Goal: Task Accomplishment & Management: Manage account settings

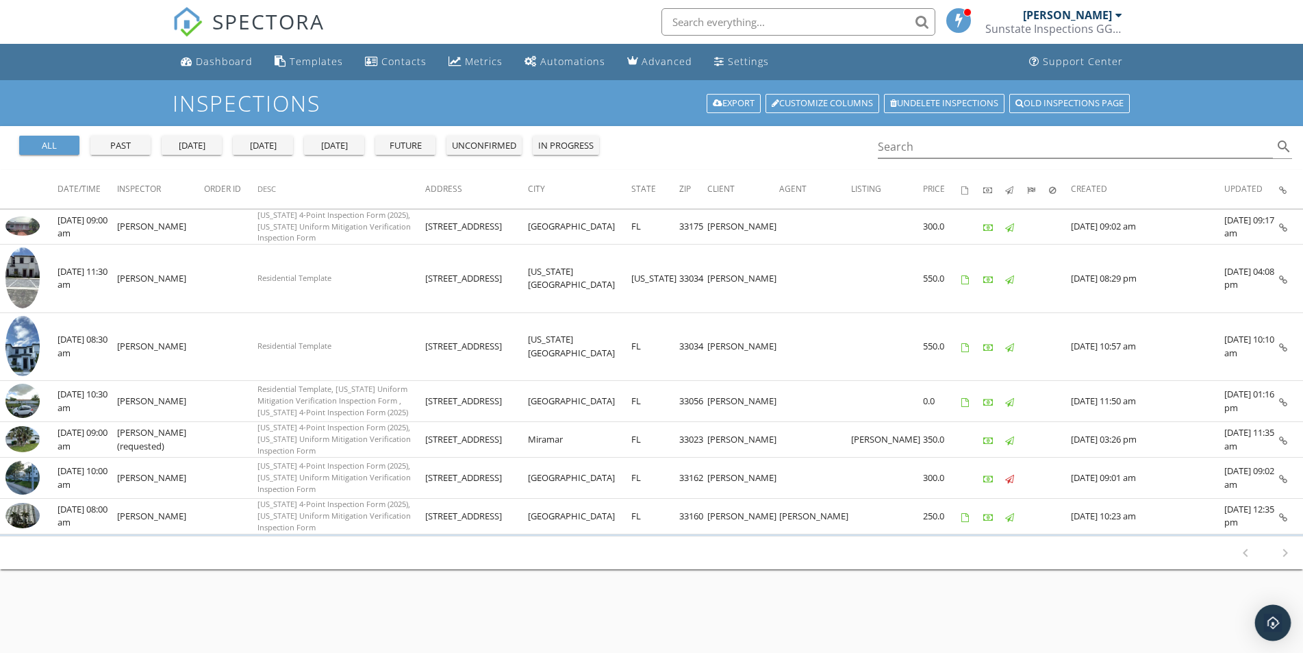
click at [1277, 625] on img "Open Intercom Messenger" at bounding box center [1273, 623] width 18 height 18
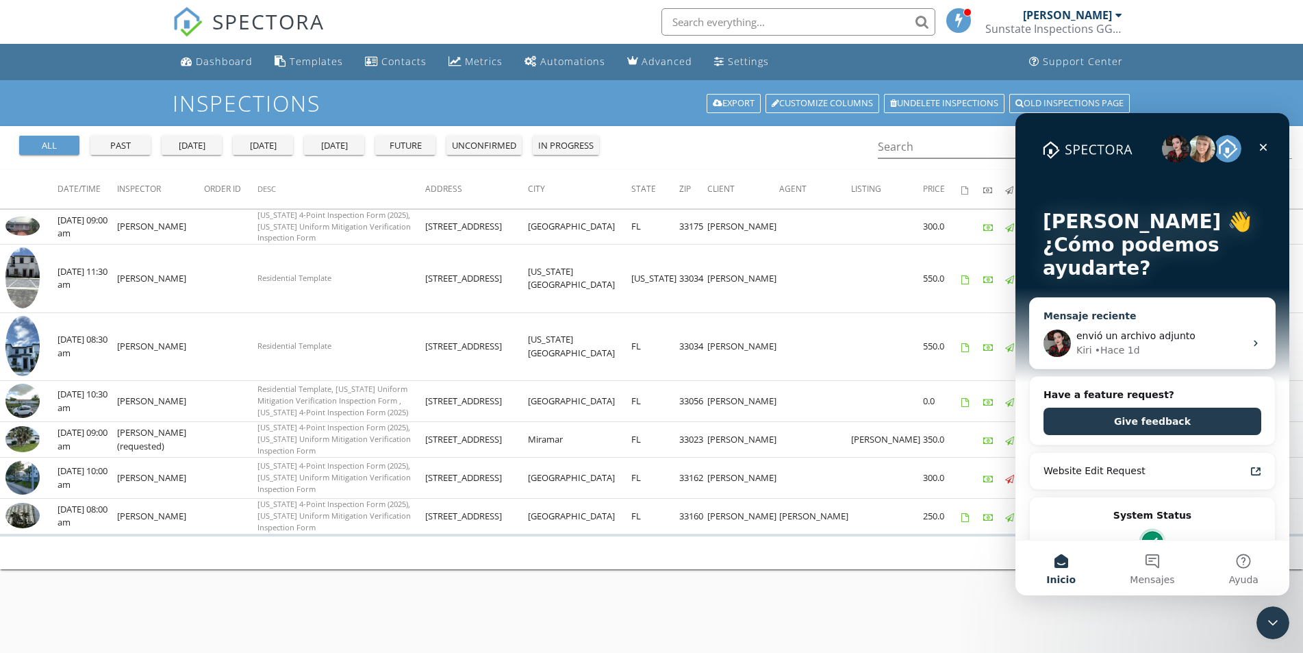
click at [1133, 338] on span "envió un archivo adjunto" at bounding box center [1135, 335] width 119 height 11
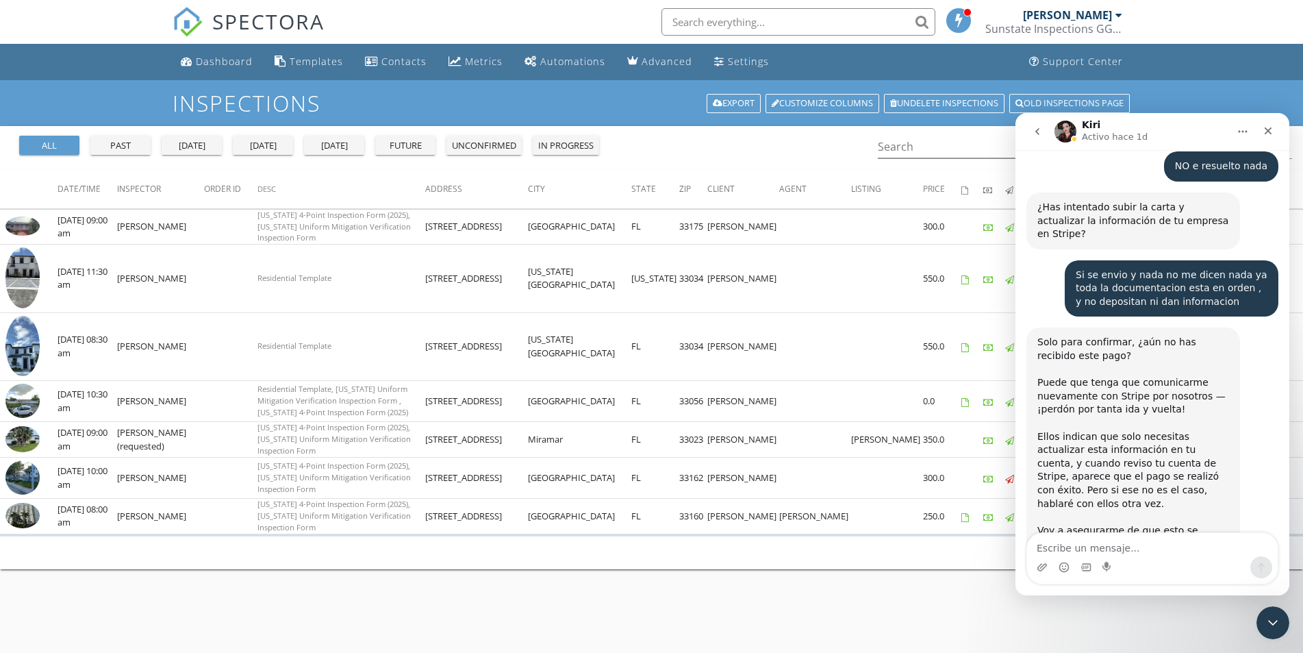
scroll to position [6915, 0]
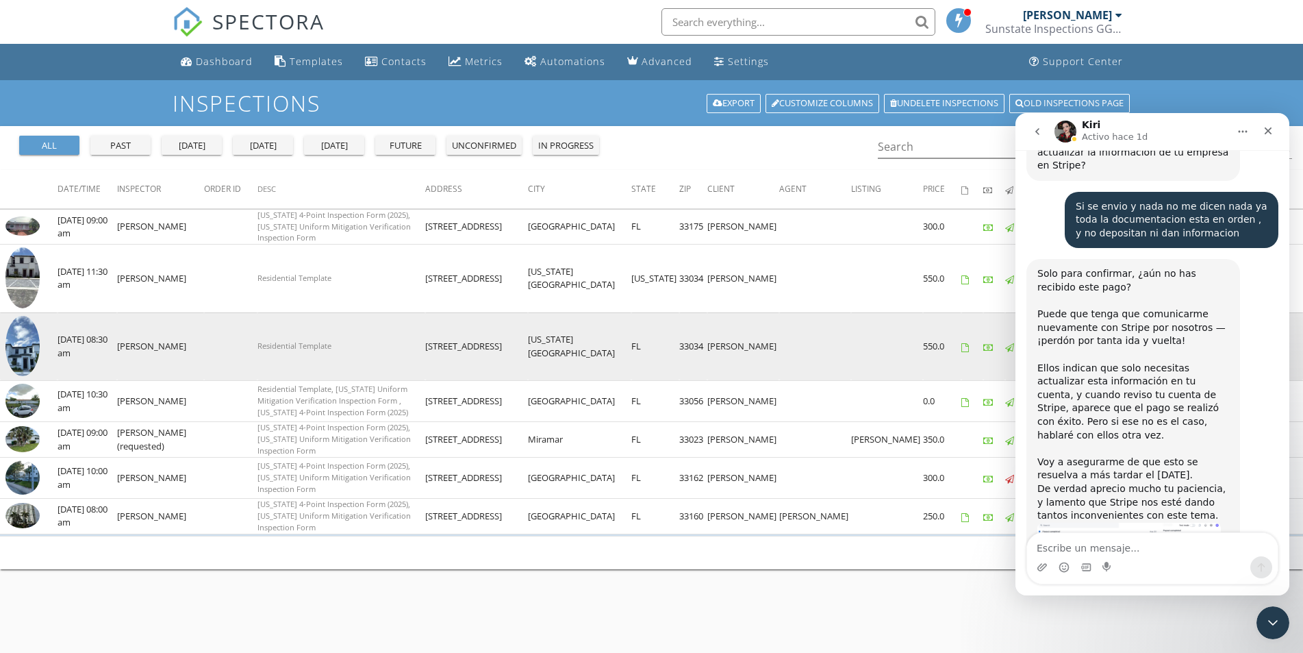
click at [968, 344] on icon at bounding box center [965, 347] width 8 height 9
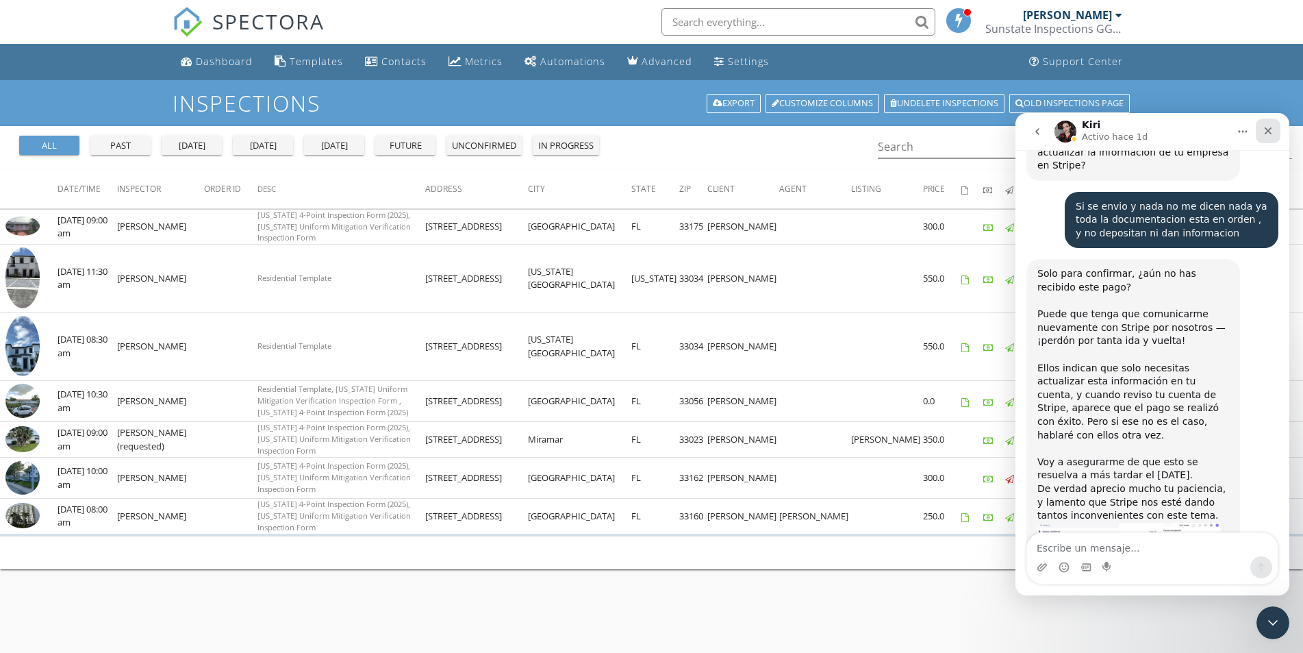
click at [1267, 129] on icon "Cerrar" at bounding box center [1269, 131] width 8 height 8
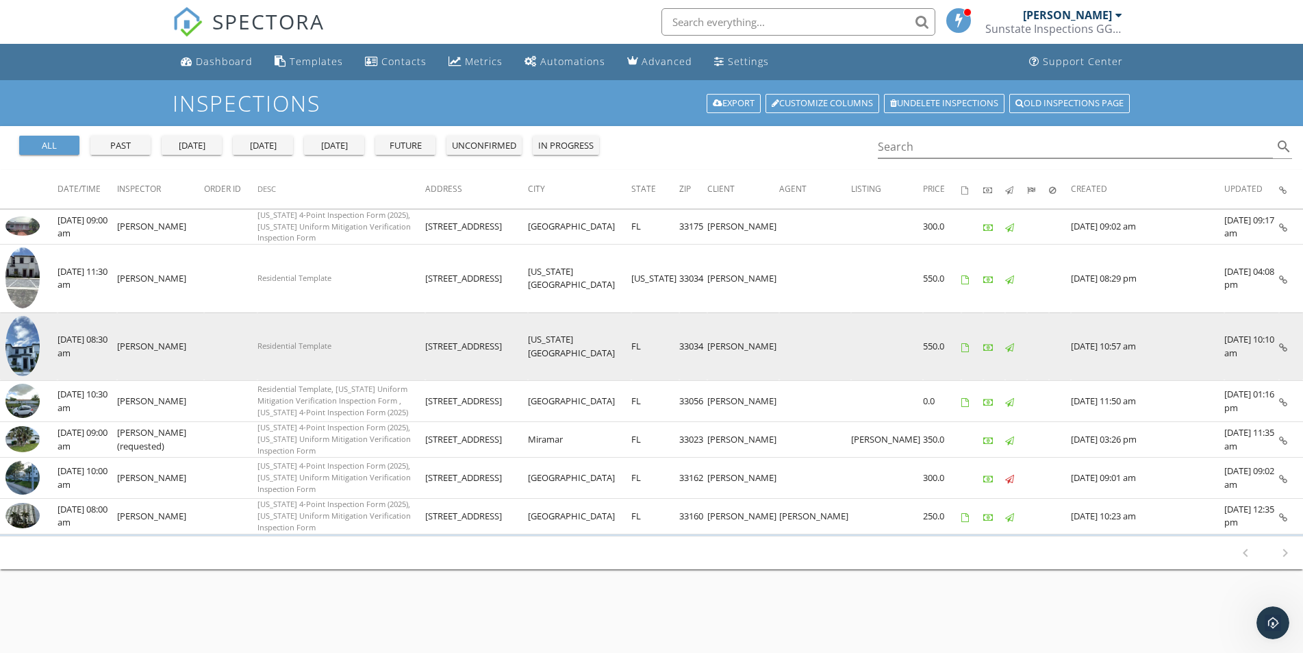
click at [991, 345] on icon at bounding box center [988, 347] width 10 height 9
click at [990, 343] on icon at bounding box center [988, 347] width 10 height 9
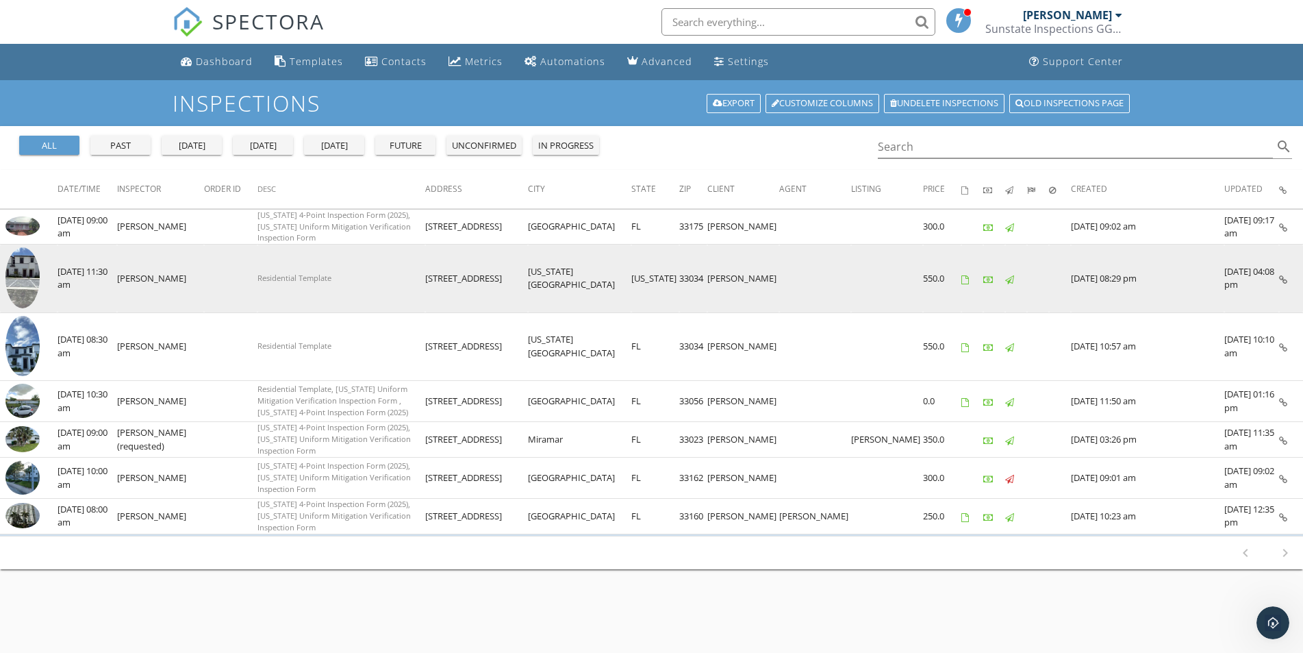
click at [987, 275] on icon at bounding box center [988, 279] width 10 height 9
click at [967, 277] on icon at bounding box center [965, 279] width 8 height 9
click at [966, 276] on icon at bounding box center [965, 279] width 8 height 9
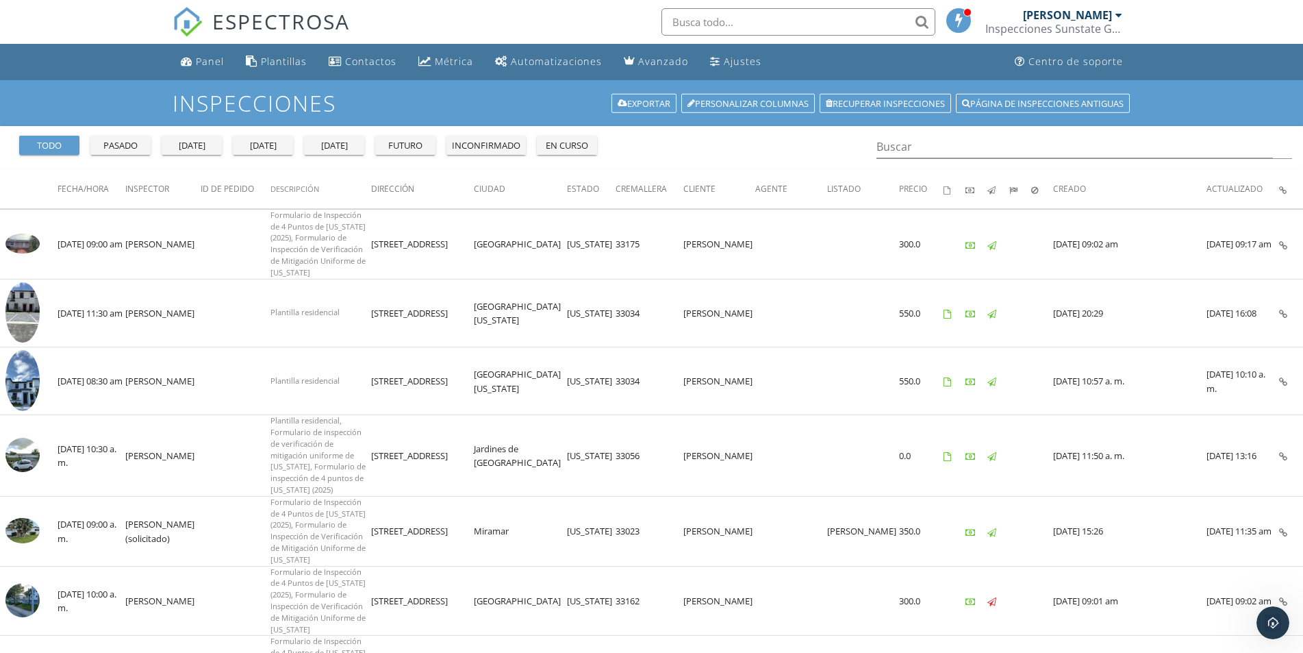
scroll to position [6917, 0]
click at [724, 58] on font "Ajustes" at bounding box center [743, 61] width 38 height 13
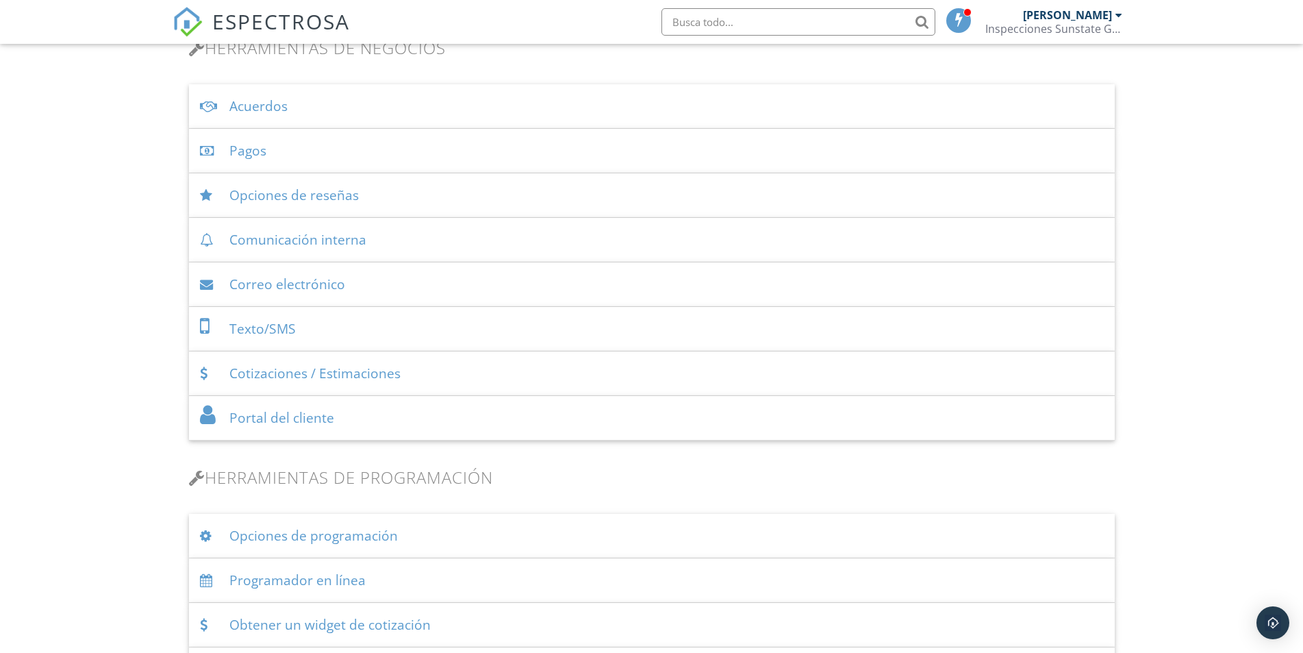
scroll to position [465, 0]
drag, startPoint x: 251, startPoint y: 153, endPoint x: 451, endPoint y: 161, distance: 200.1
click at [251, 153] on font "Pagos" at bounding box center [247, 151] width 37 height 18
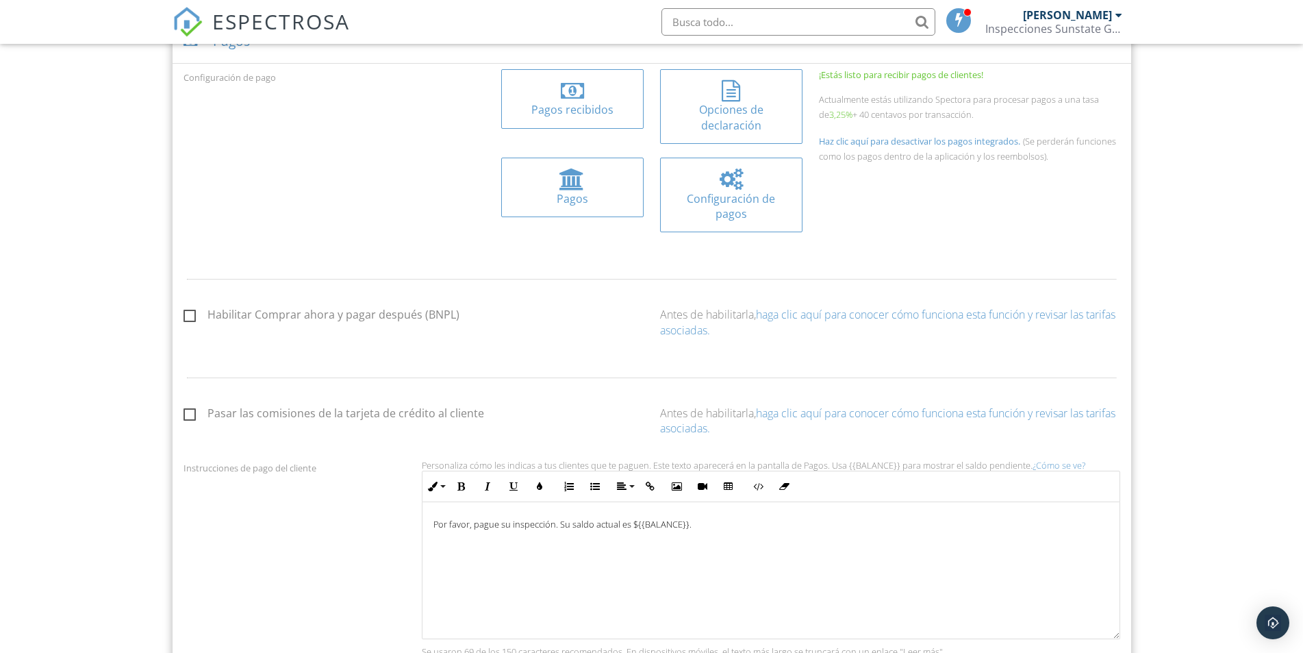
scroll to position [602, 0]
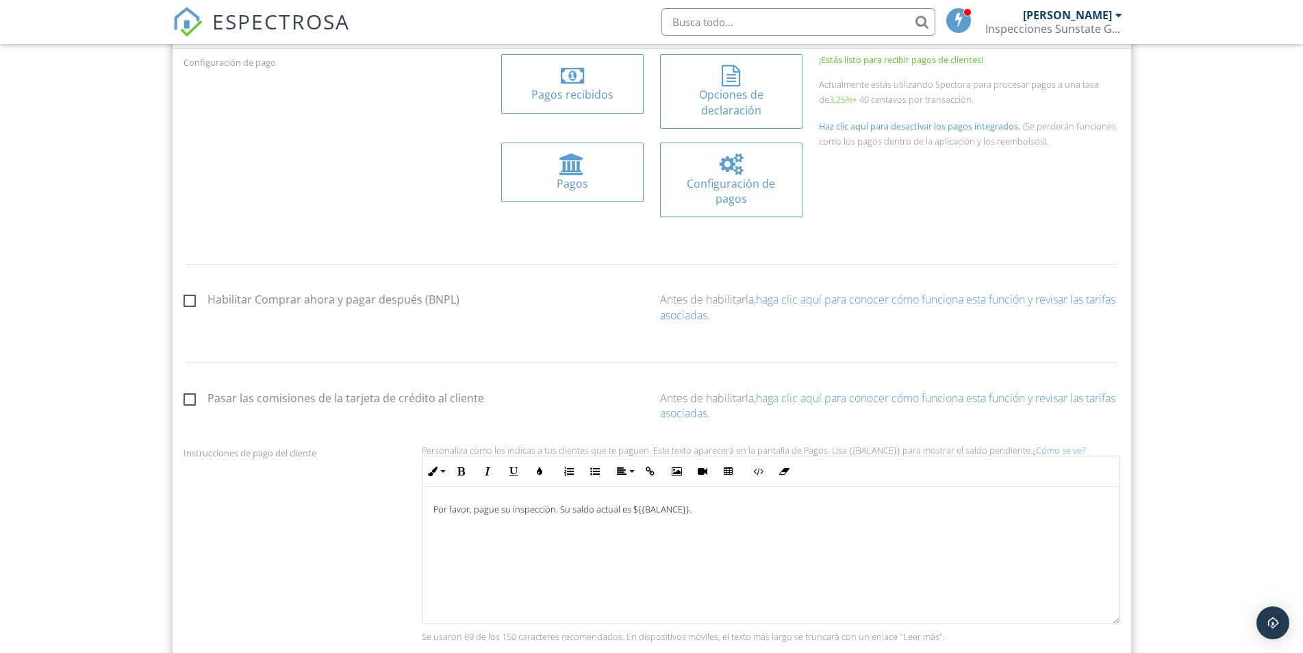
click at [583, 85] on div at bounding box center [572, 76] width 23 height 22
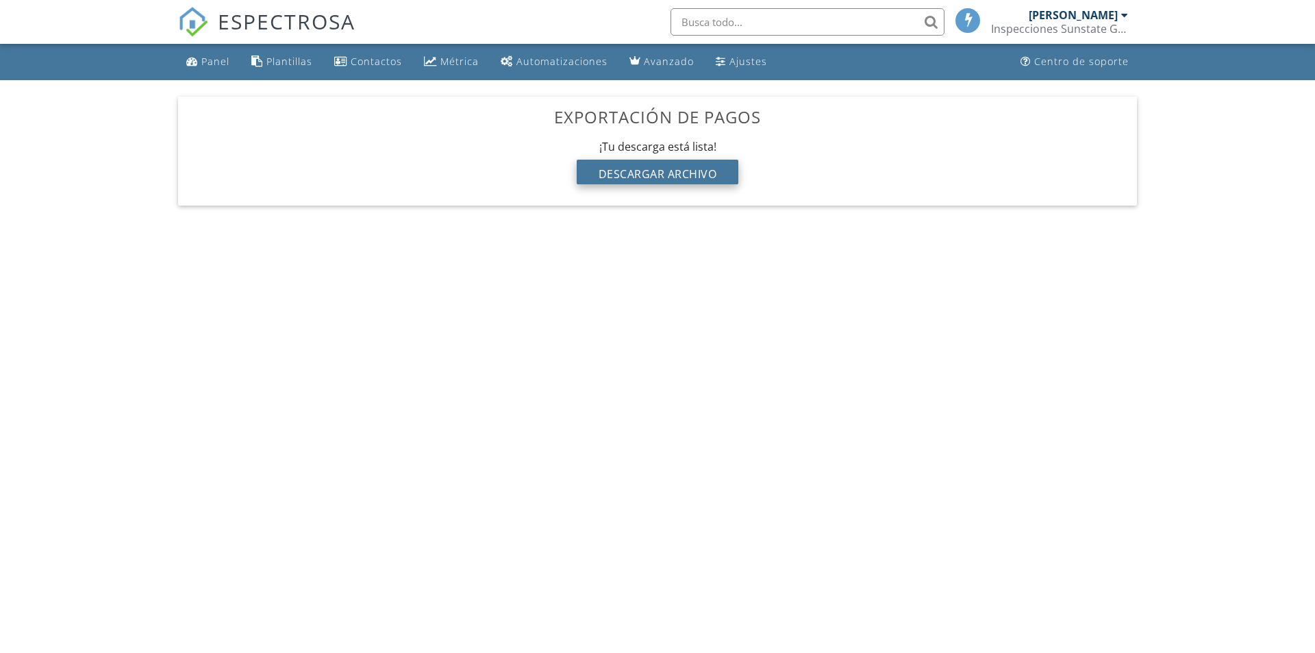
click at [661, 171] on font "Descargar archivo" at bounding box center [658, 173] width 118 height 15
click at [671, 173] on font "Descargar archivo" at bounding box center [658, 173] width 118 height 15
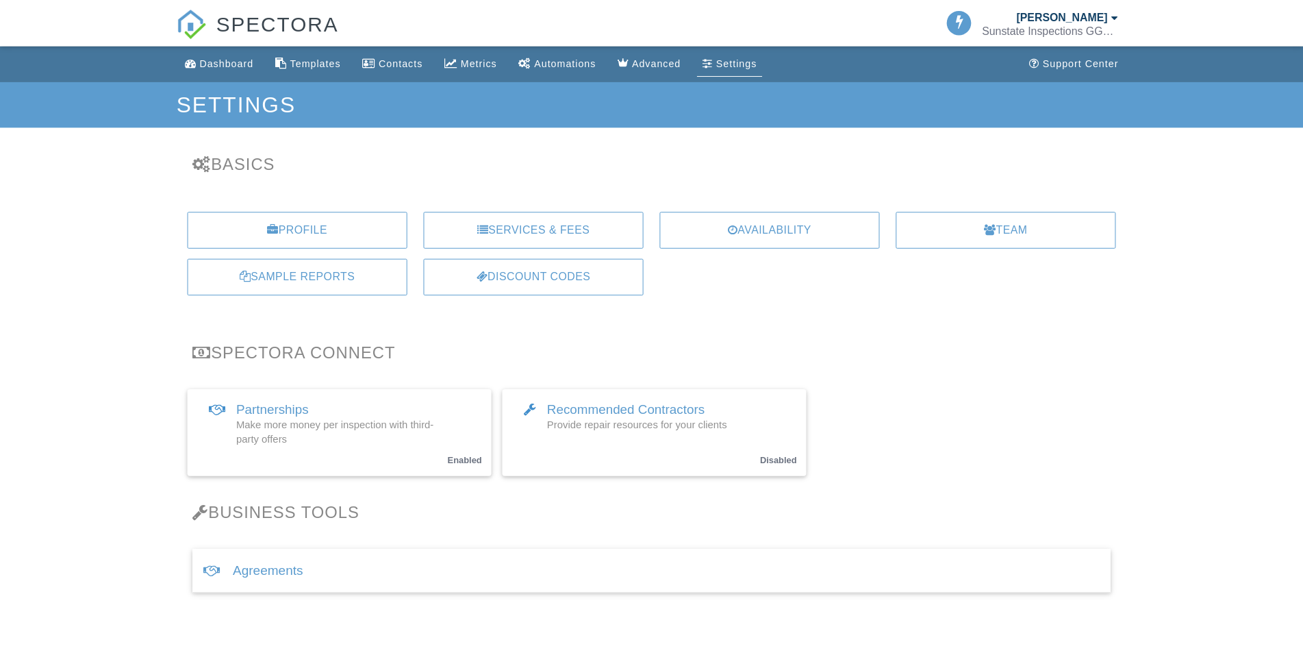
scroll to position [205, 0]
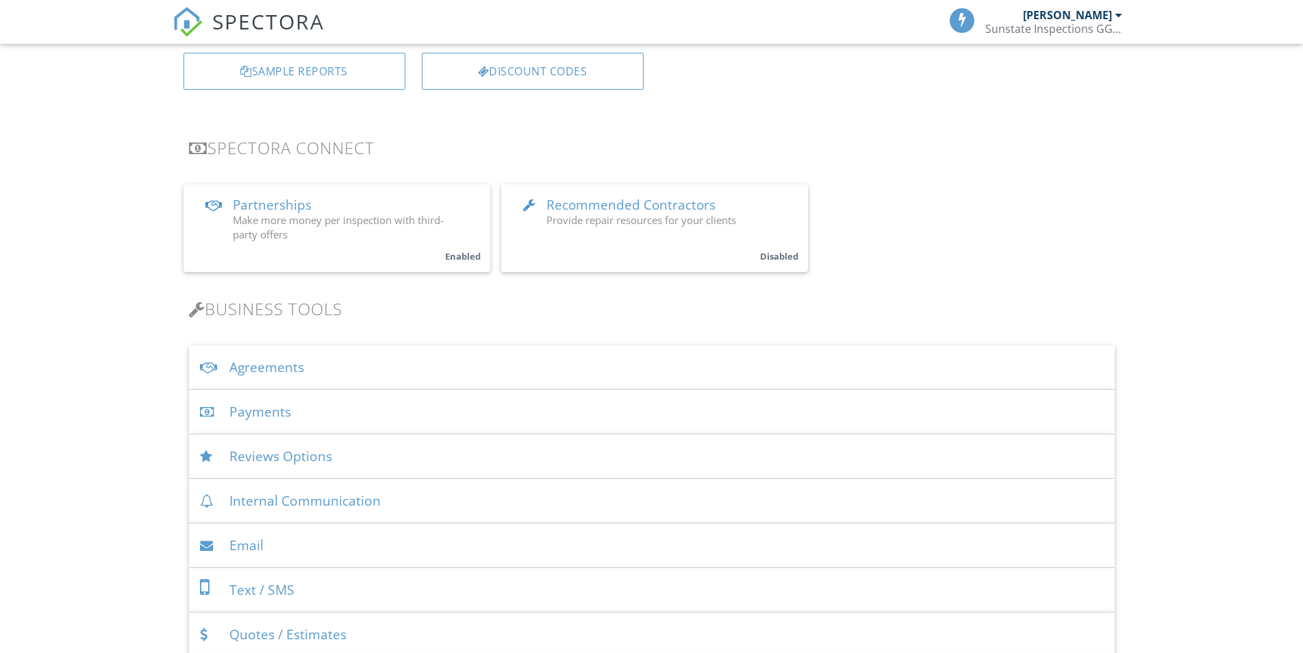
click at [264, 414] on div "Payments" at bounding box center [652, 412] width 926 height 45
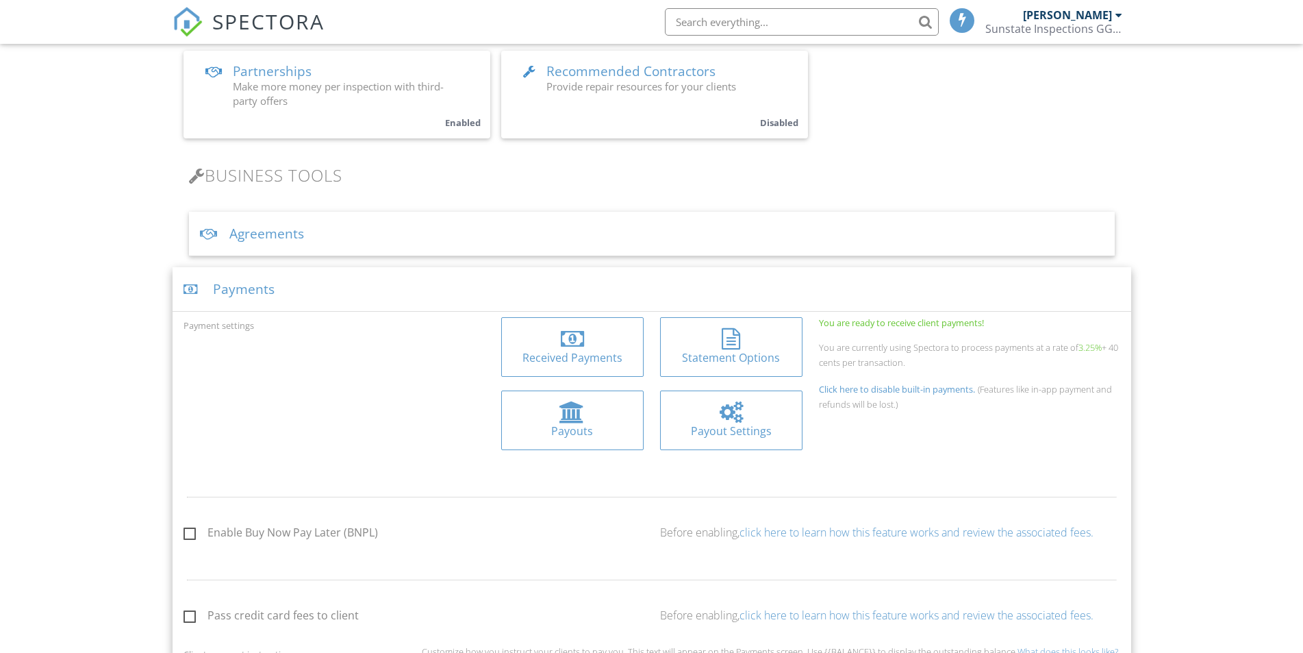
scroll to position [342, 0]
click at [580, 418] on div at bounding box center [571, 409] width 25 height 22
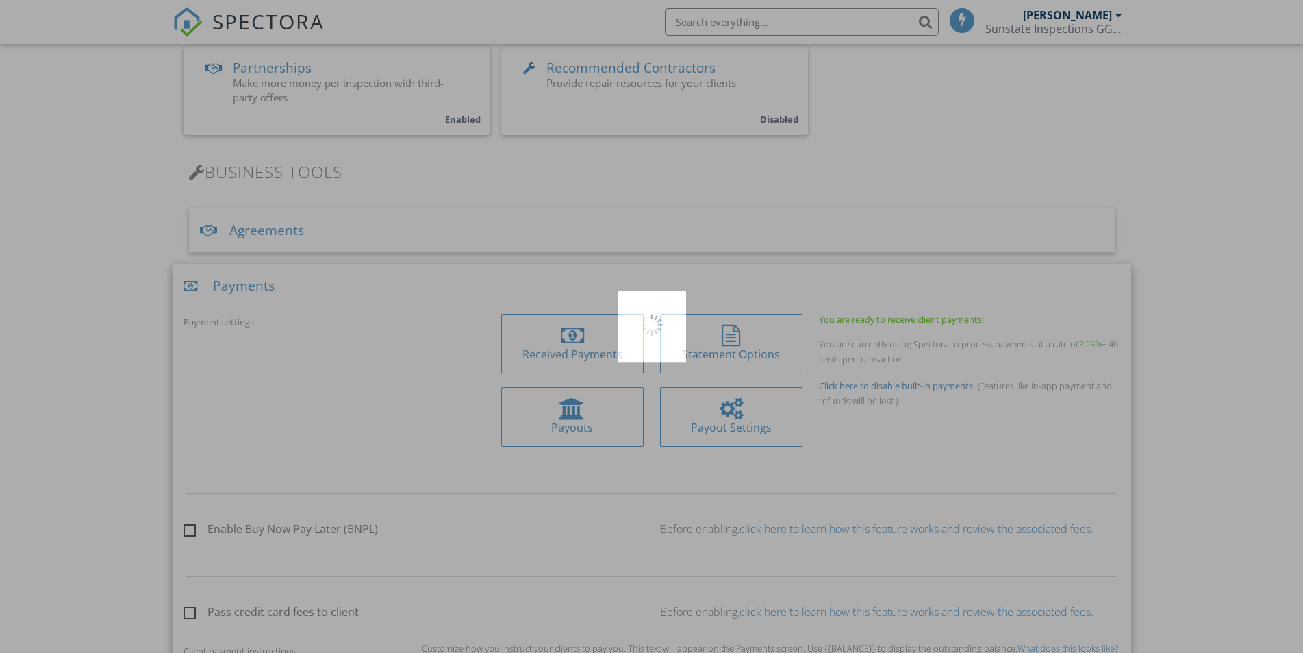
click at [580, 416] on div at bounding box center [651, 326] width 1303 height 653
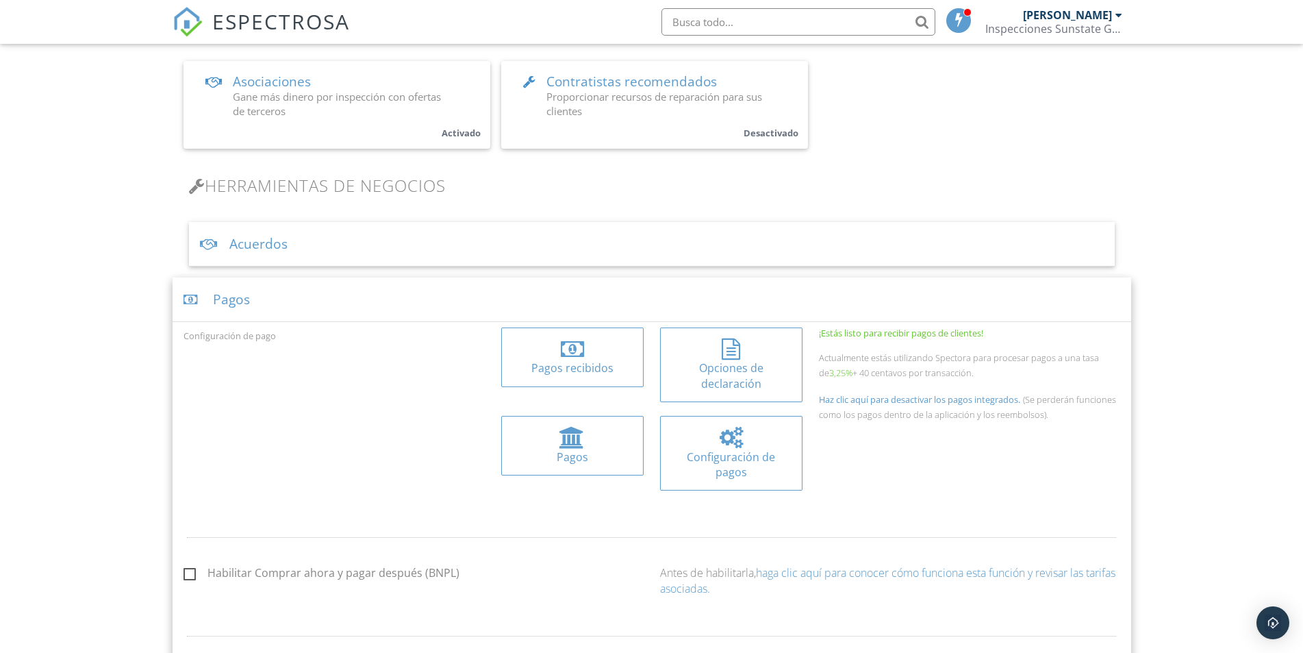
scroll to position [342, 0]
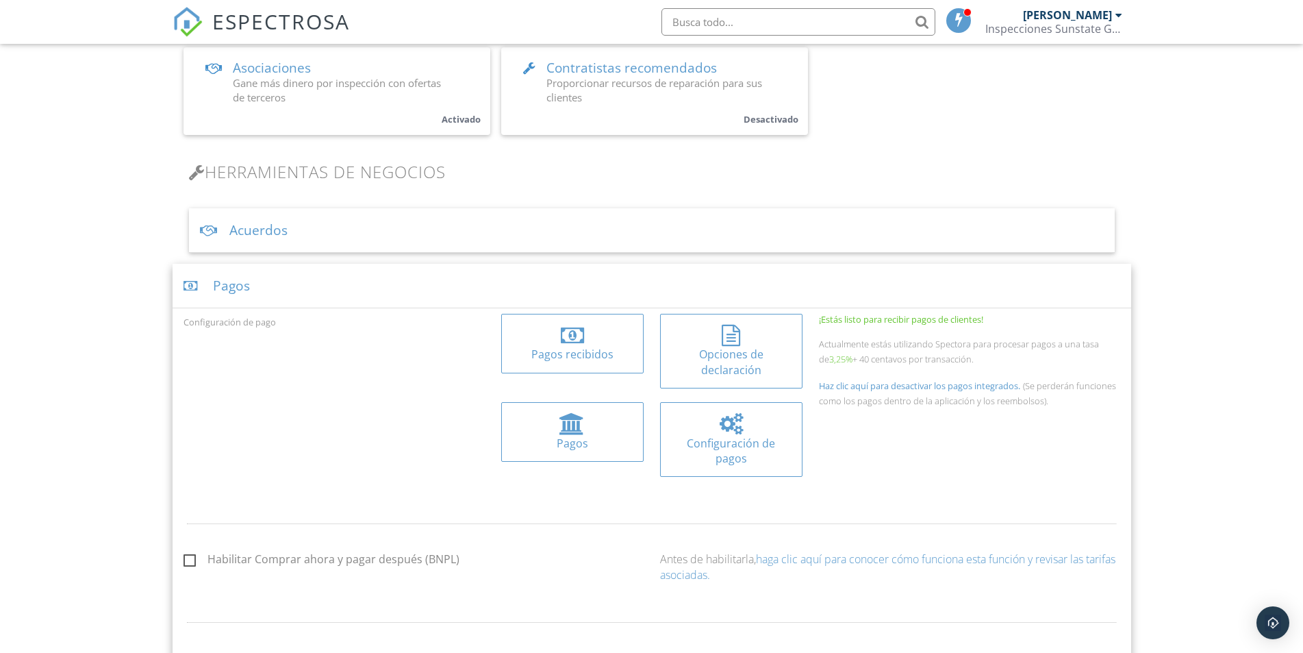
click at [738, 423] on div at bounding box center [731, 424] width 23 height 22
